Goal: Transaction & Acquisition: Subscribe to service/newsletter

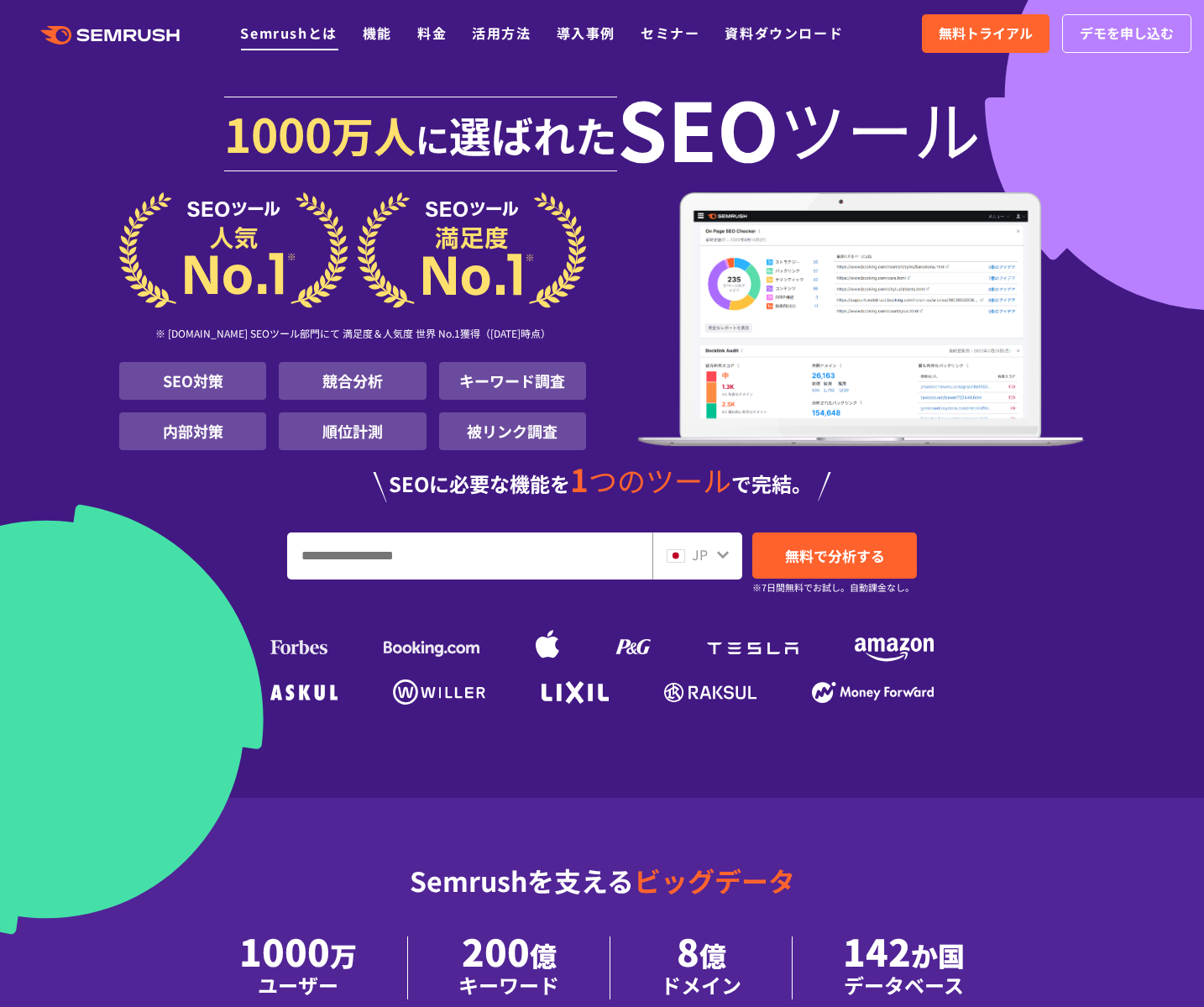
click at [288, 36] on link "Semrushとは" at bounding box center [288, 33] width 96 height 20
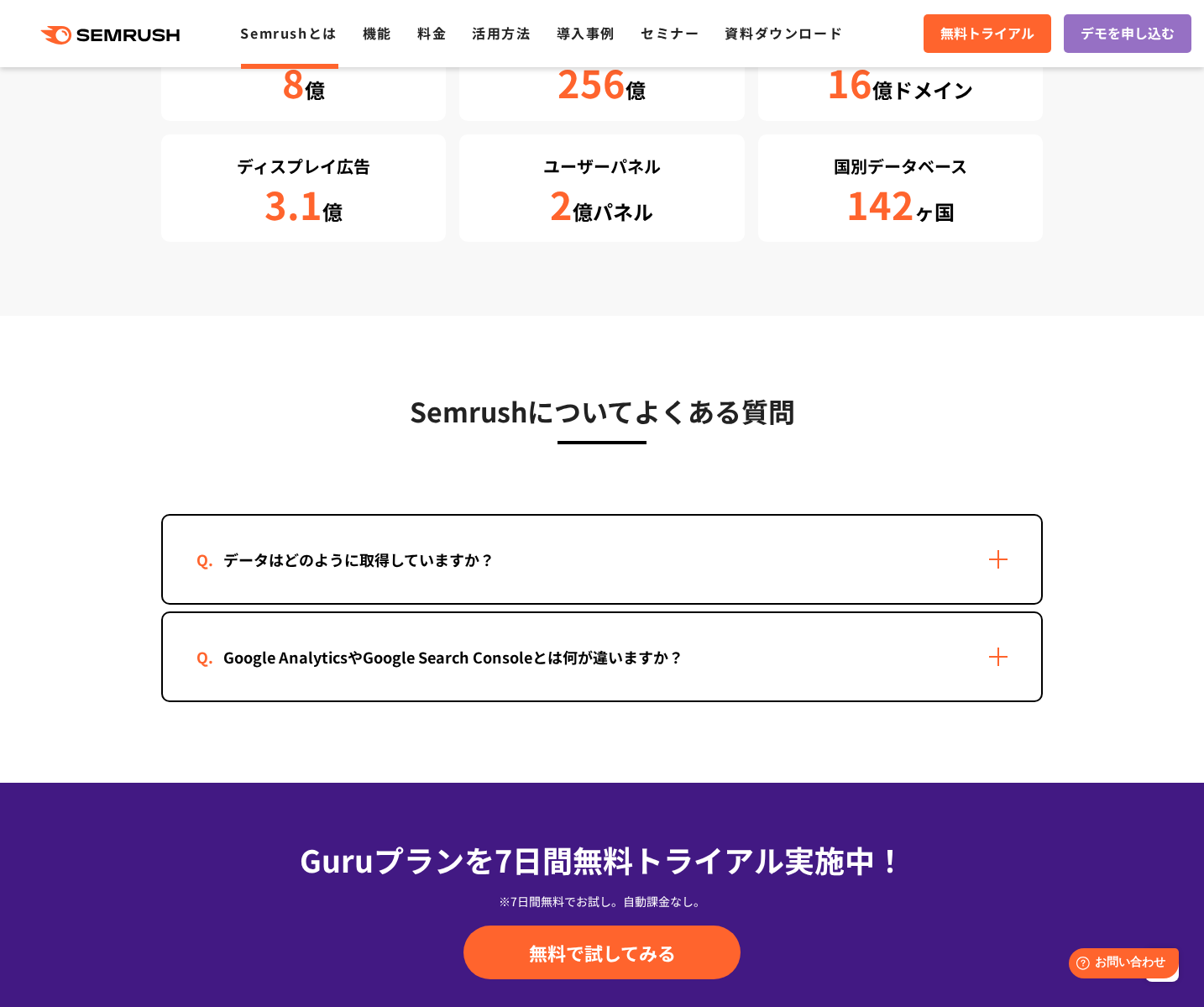
scroll to position [3122, 0]
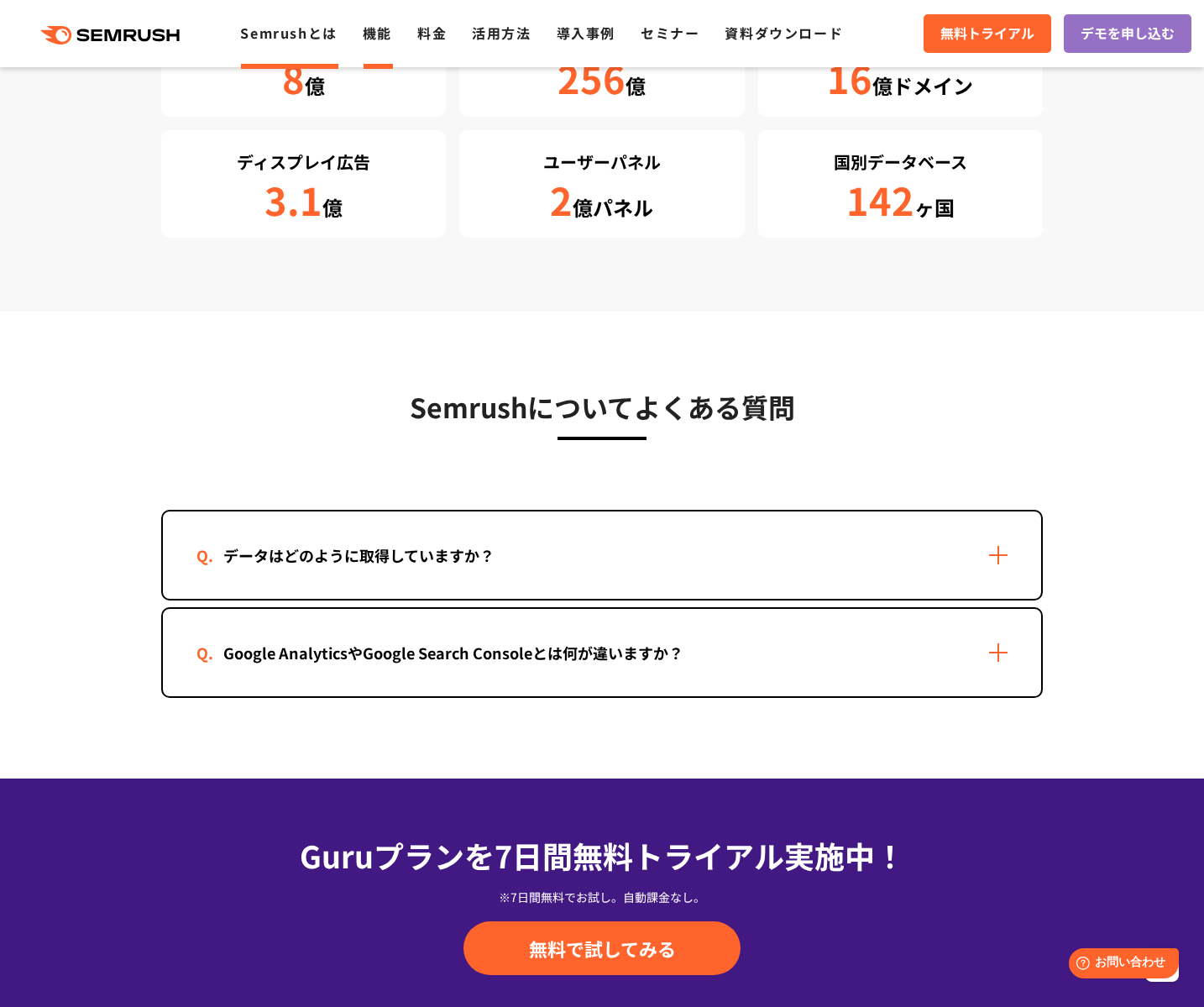
click at [381, 36] on link "機能" at bounding box center [378, 33] width 29 height 20
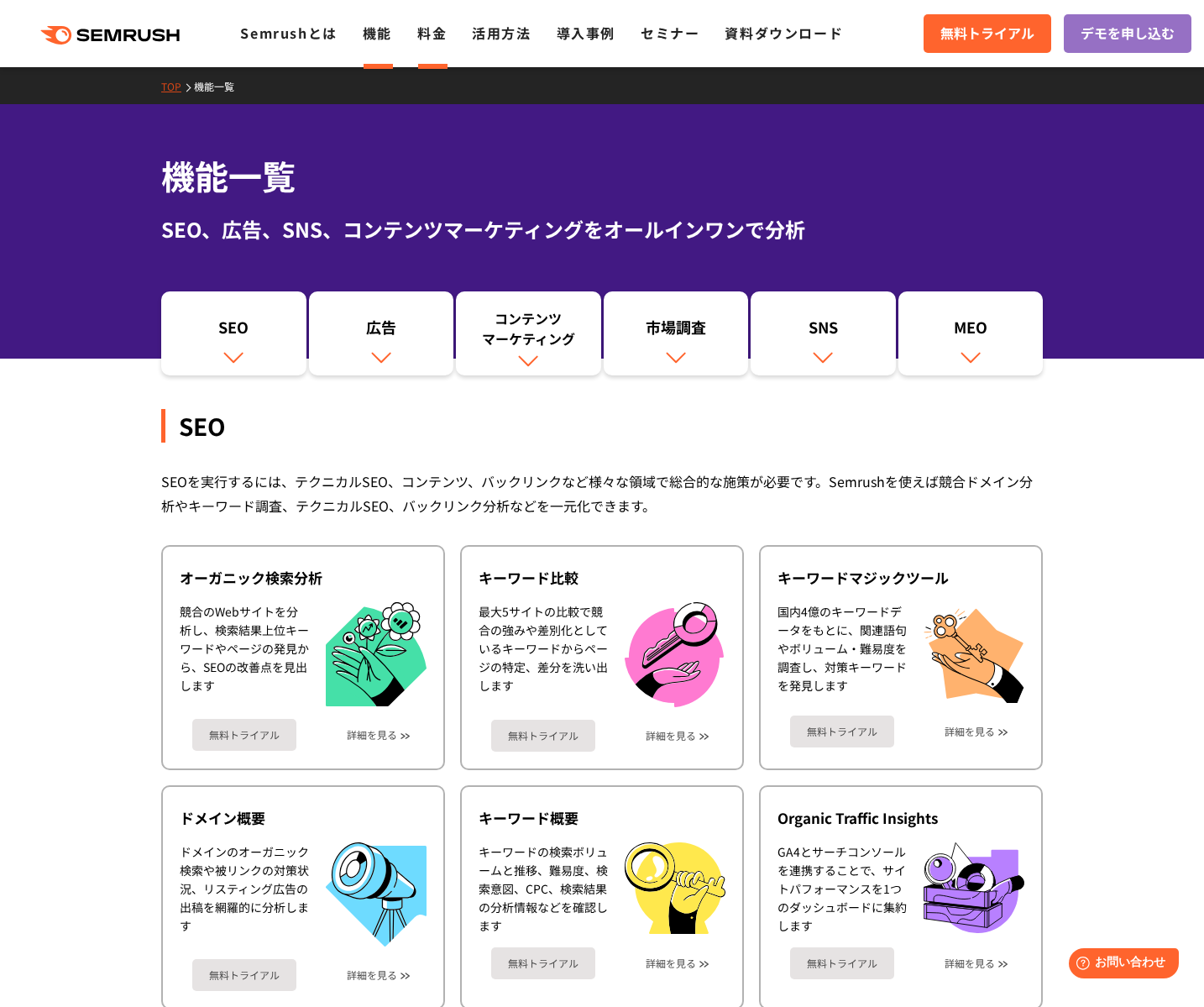
click at [437, 33] on link "料金" at bounding box center [431, 33] width 29 height 20
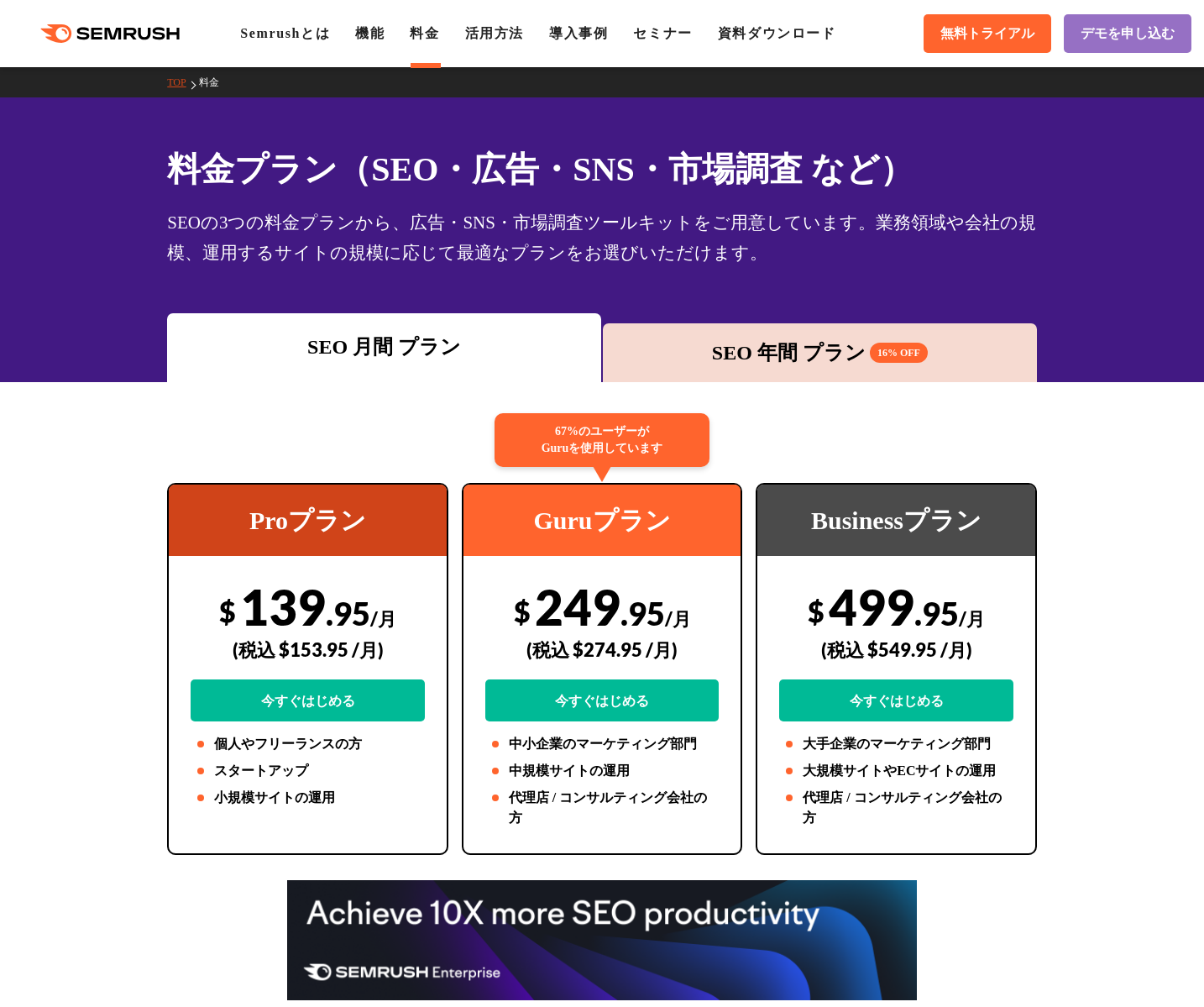
click at [737, 362] on div "SEO 年間 プラン 16% OFF" at bounding box center [820, 352] width 417 height 30
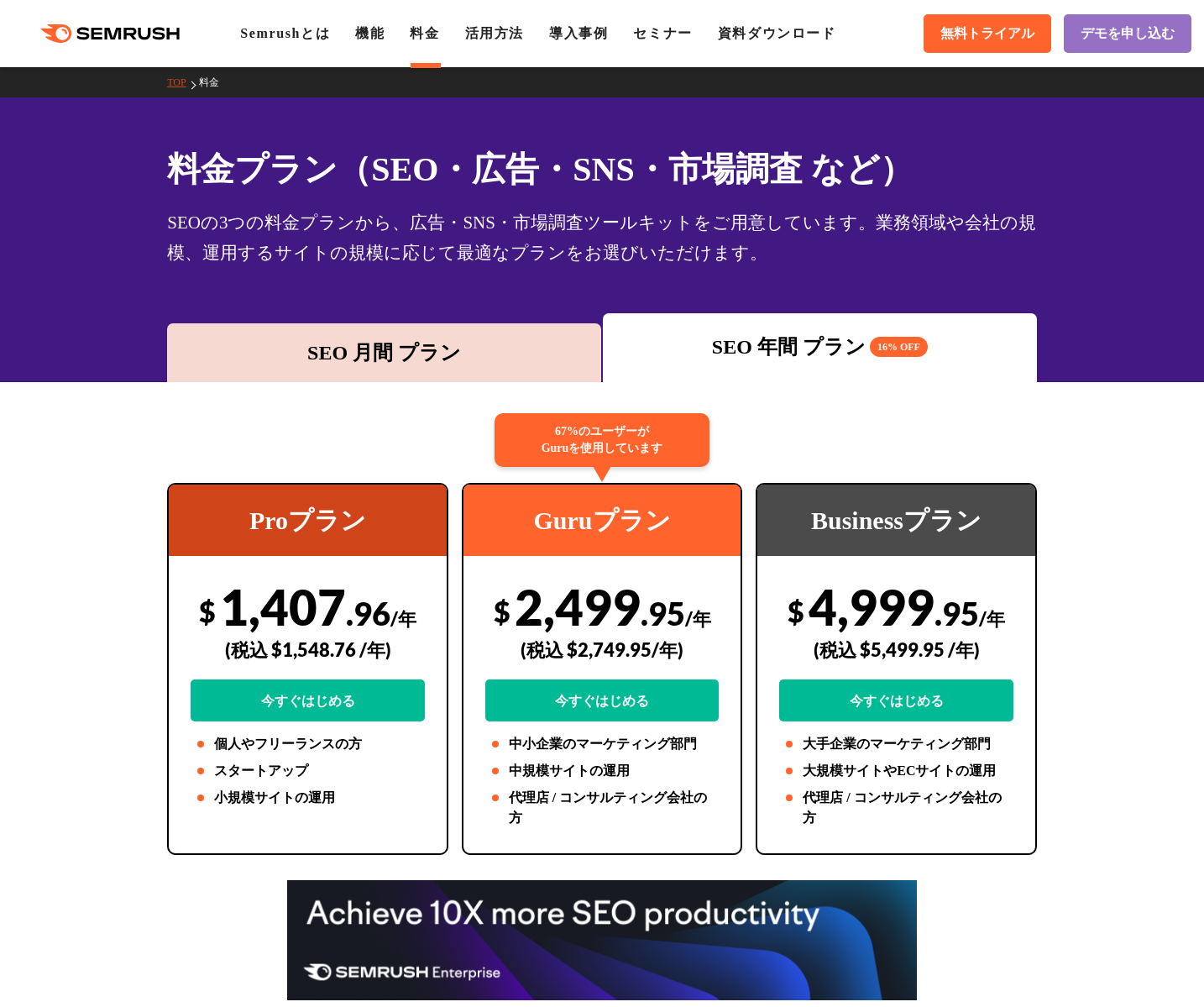
click at [402, 351] on div "SEO 月間 プラン" at bounding box center [384, 352] width 417 height 30
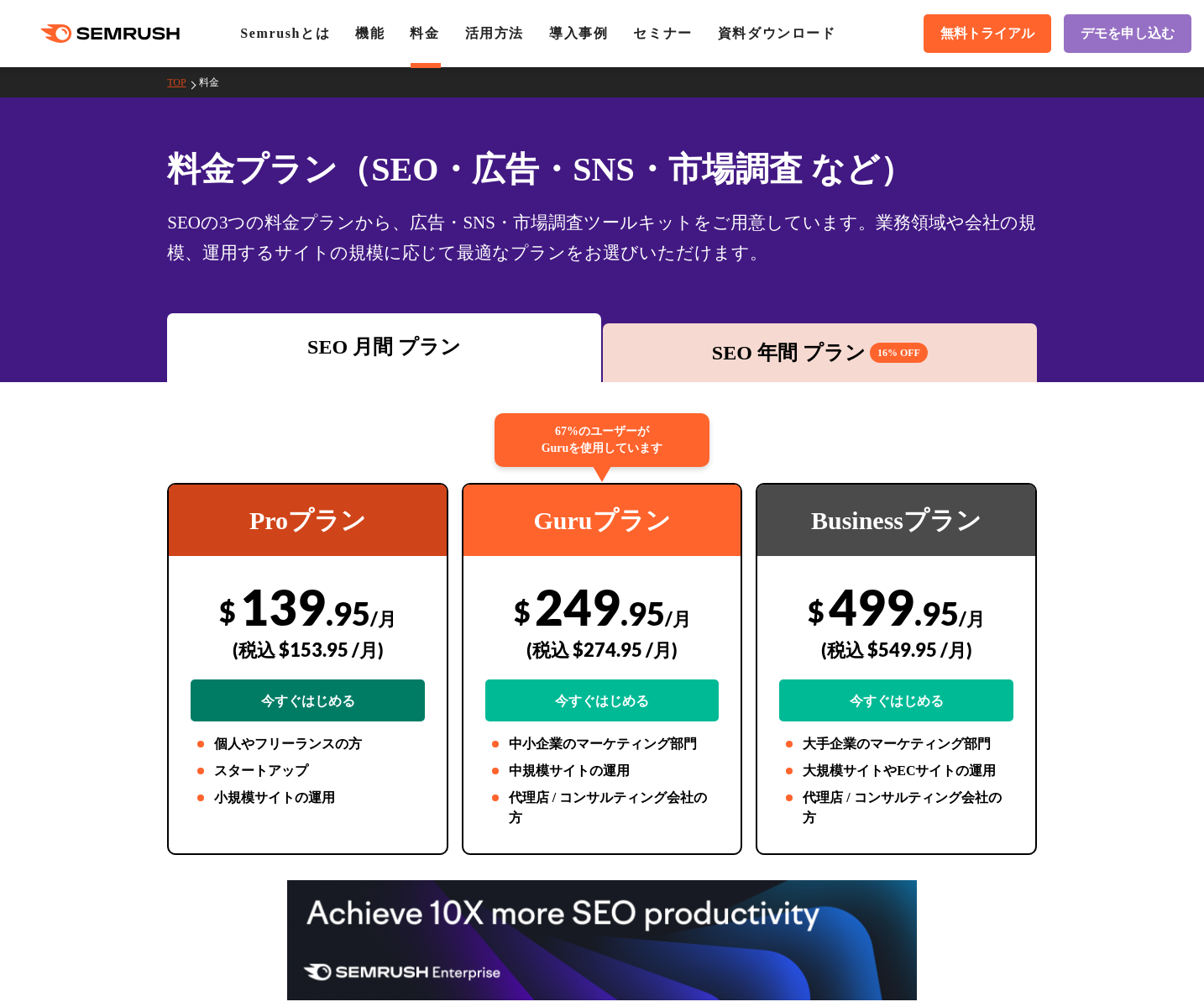
click at [309, 703] on link "今すぐはじめる" at bounding box center [307, 700] width 234 height 42
